Goal: Find contact information: Find contact information

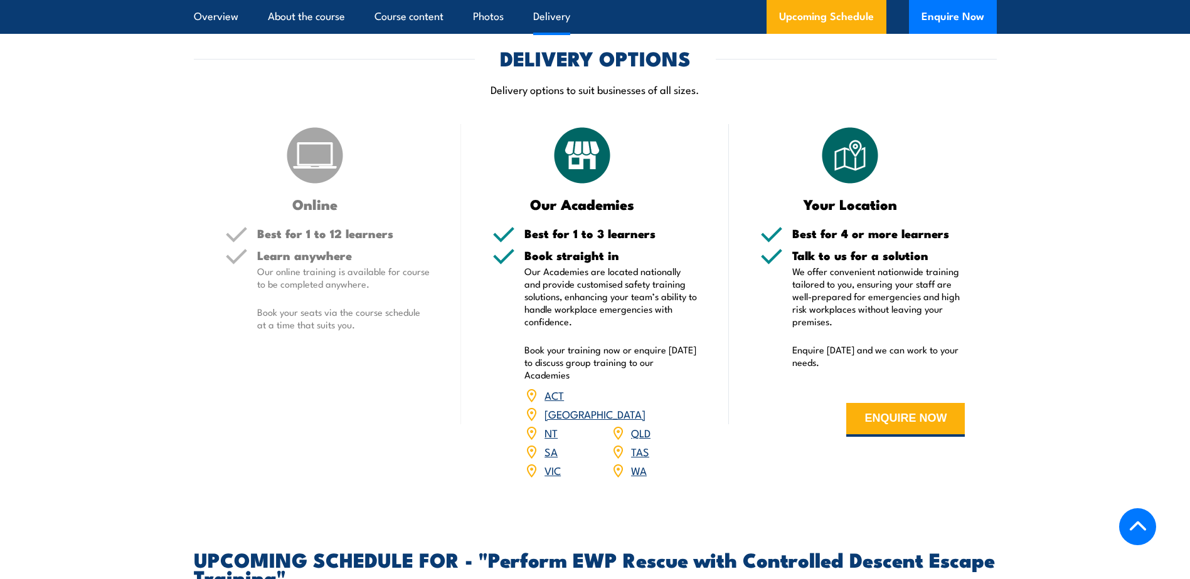
scroll to position [1631, 0]
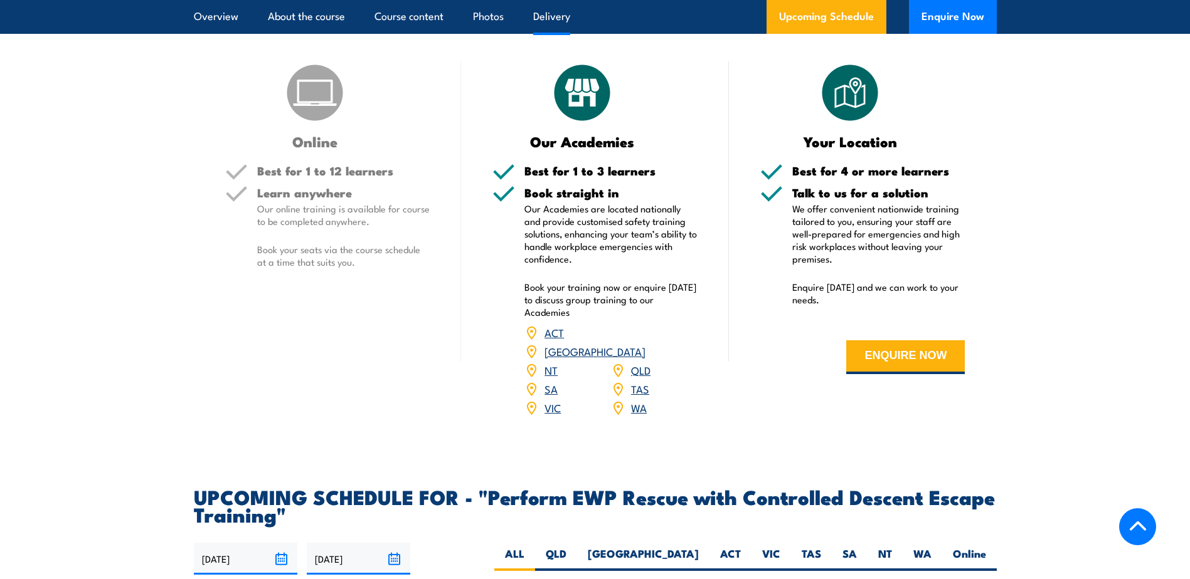
click at [544, 381] on link "SA" at bounding box center [550, 388] width 13 height 15
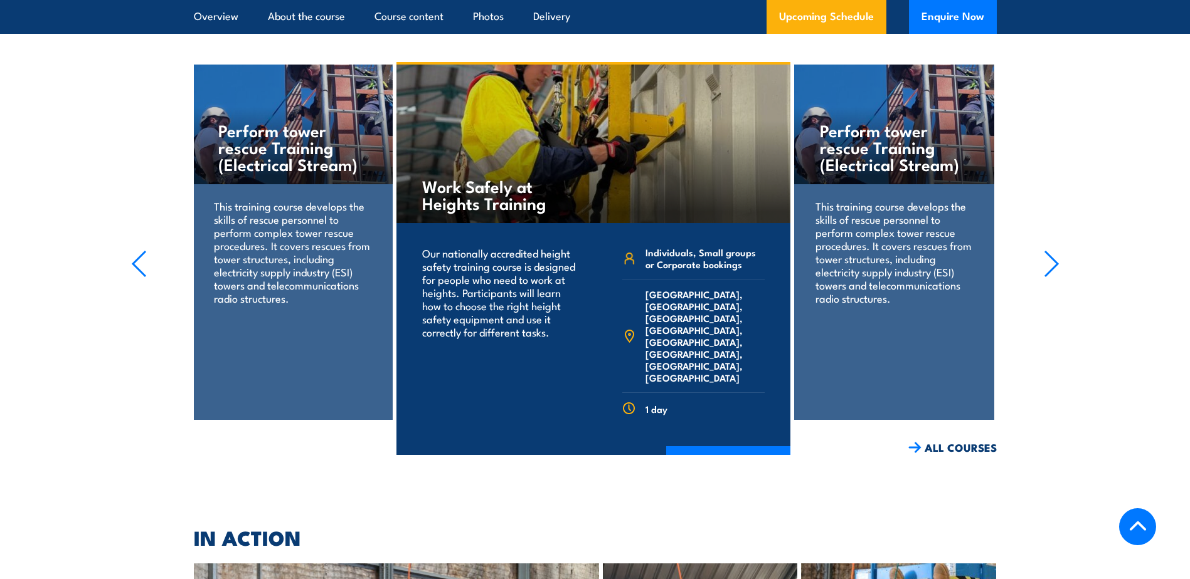
scroll to position [2539, 0]
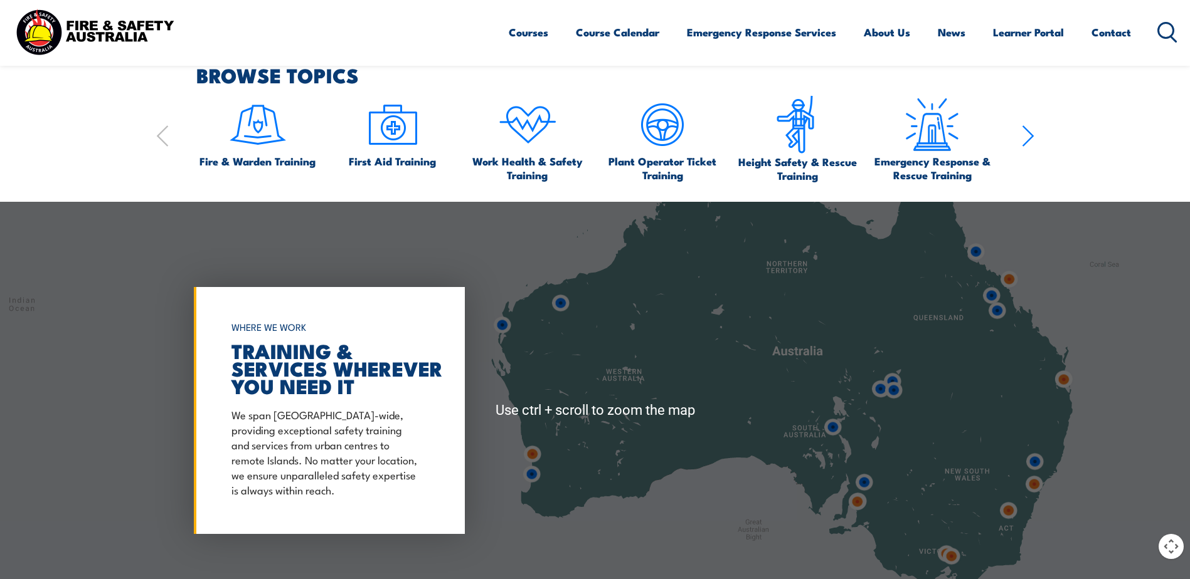
scroll to position [941, 0]
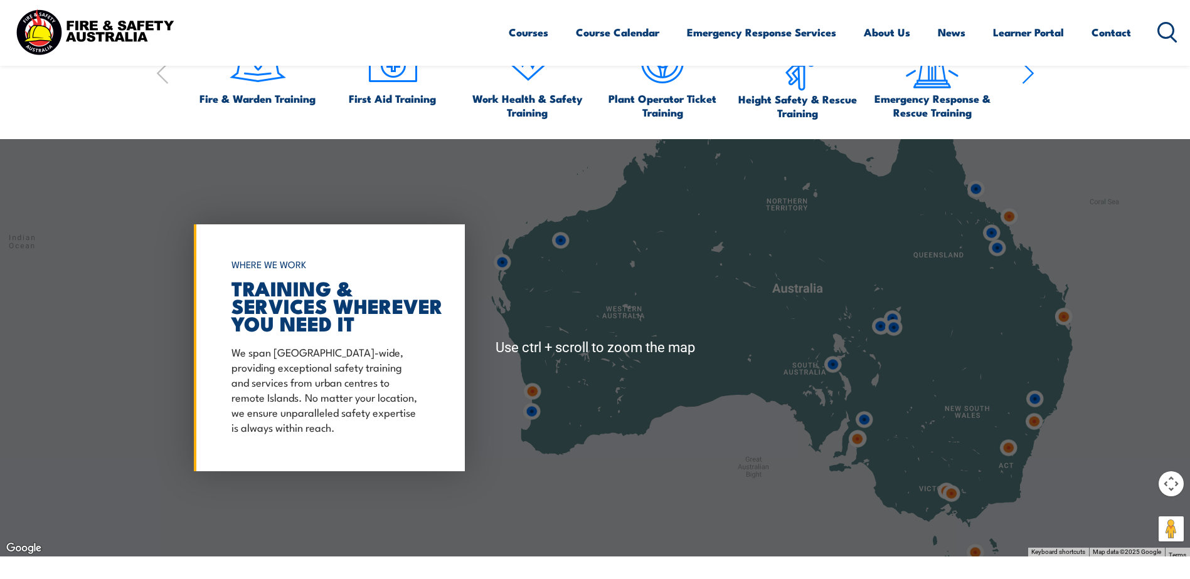
click at [595, 363] on div at bounding box center [595, 348] width 1190 height 418
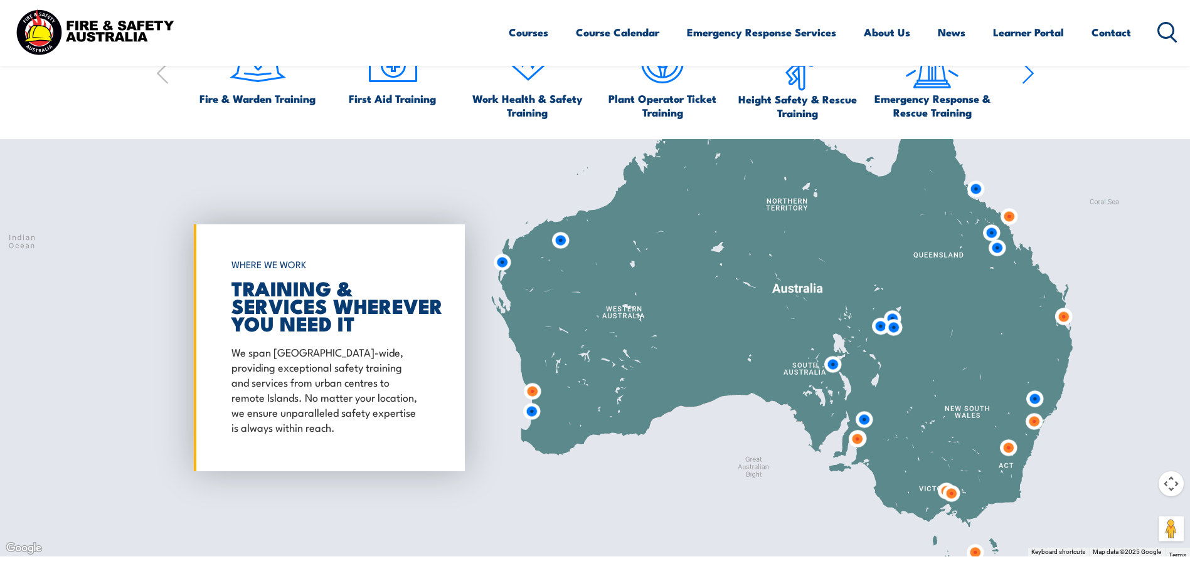
click at [832, 364] on img at bounding box center [832, 364] width 33 height 33
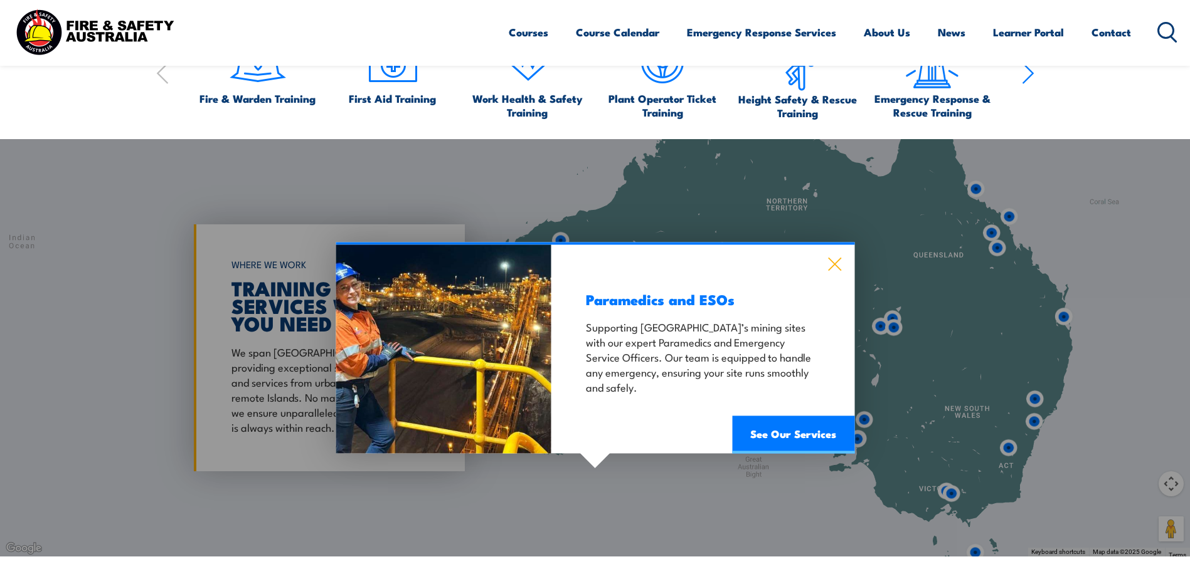
click at [828, 265] on icon at bounding box center [834, 264] width 14 height 14
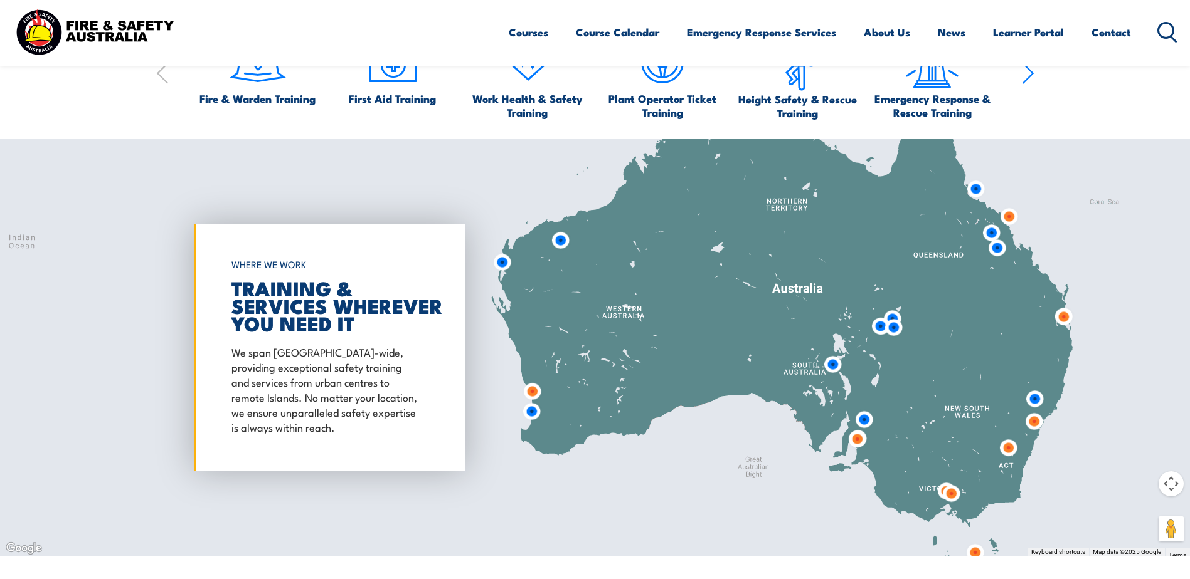
click at [855, 439] on img at bounding box center [856, 439] width 33 height 33
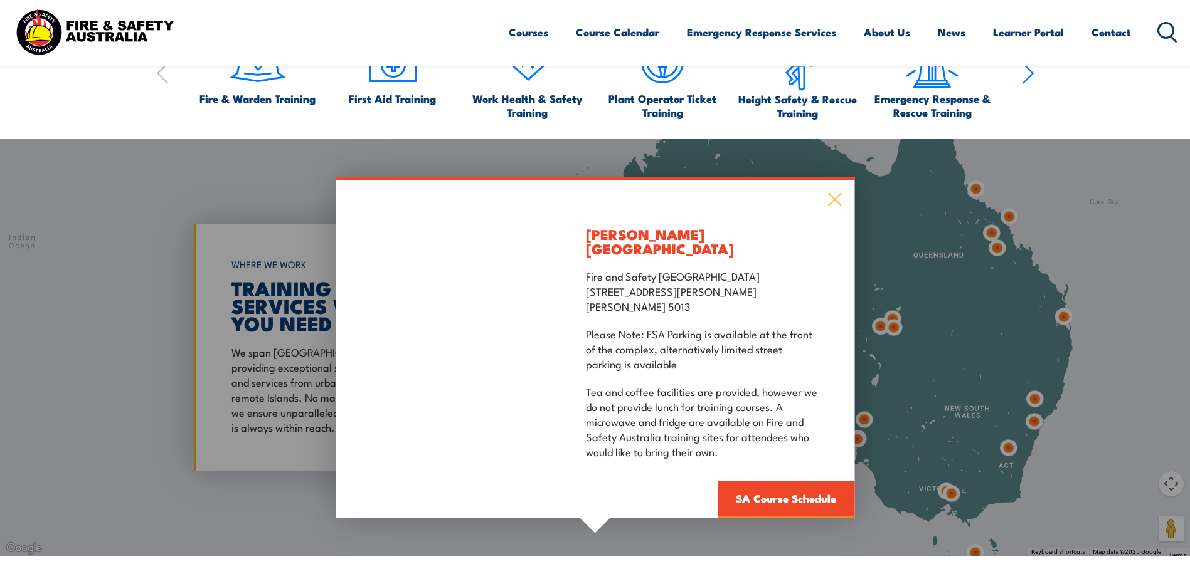
click at [833, 205] on icon at bounding box center [834, 199] width 13 height 13
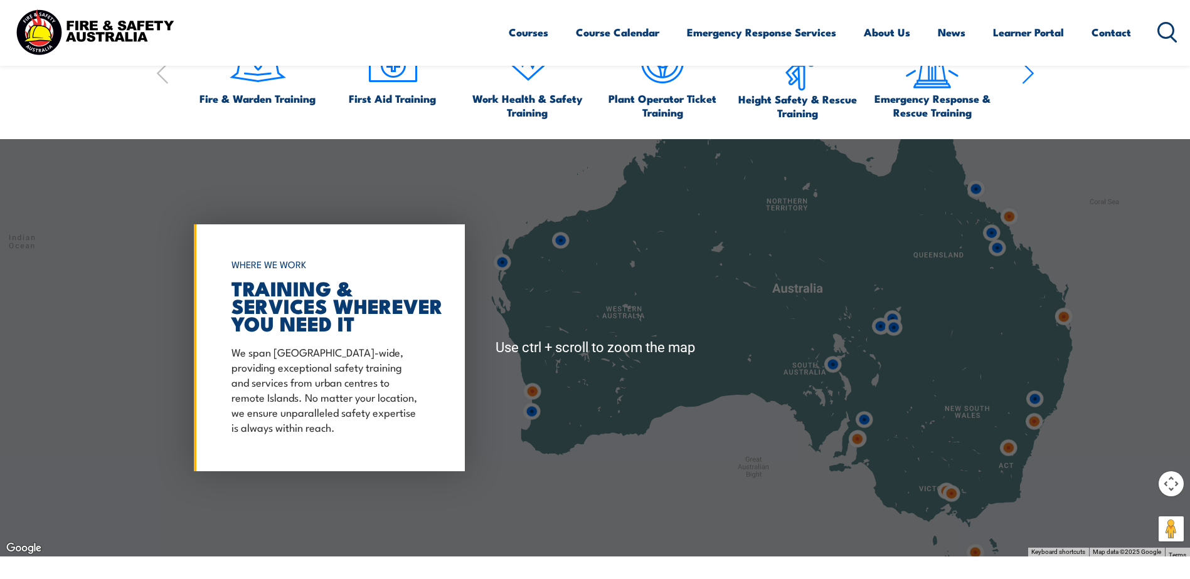
click at [857, 437] on img at bounding box center [856, 439] width 33 height 33
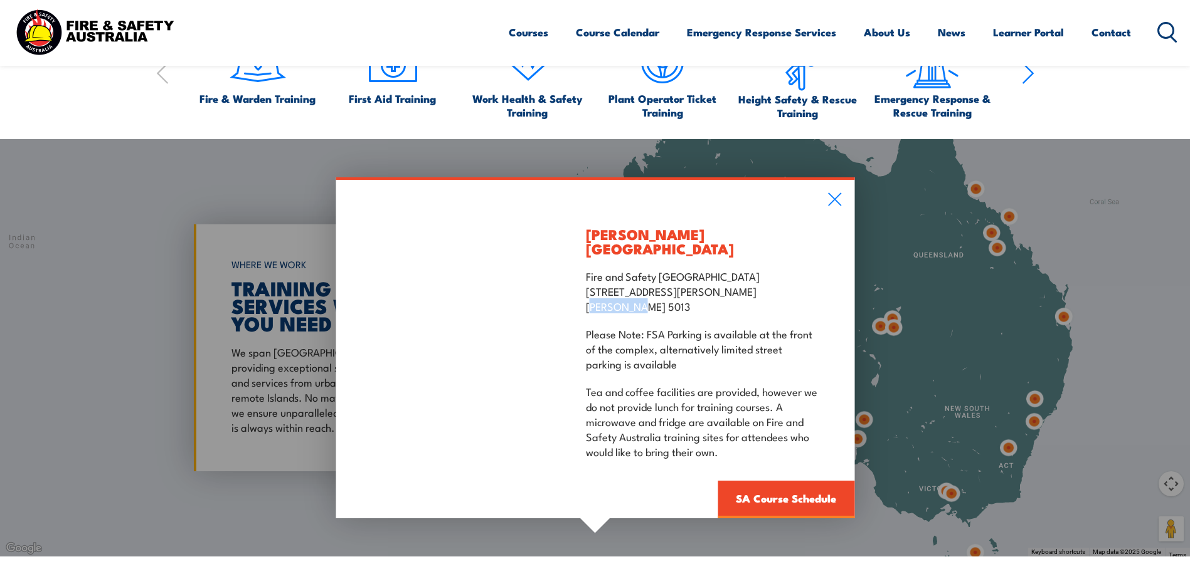
drag, startPoint x: 586, startPoint y: 304, endPoint x: 639, endPoint y: 296, distance: 53.8
click at [639, 296] on p "Fire and Safety Australia [STREET_ADDRESS][PERSON_NAME][PERSON_NAME]" at bounding box center [703, 290] width 234 height 45
drag, startPoint x: 639, startPoint y: 296, endPoint x: 626, endPoint y: 296, distance: 12.5
copy p "[PERSON_NAME]"
